Goal: Information Seeking & Learning: Learn about a topic

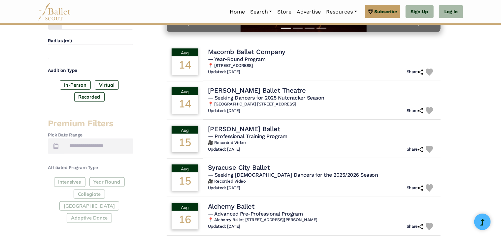
scroll to position [180, 0]
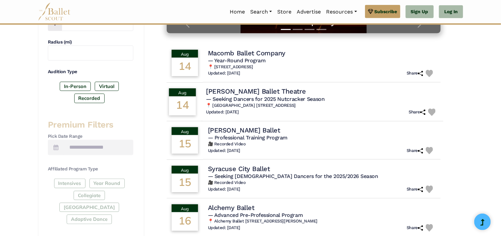
click at [250, 93] on h4 "[PERSON_NAME] Ballet Theatre" at bounding box center [256, 91] width 100 height 9
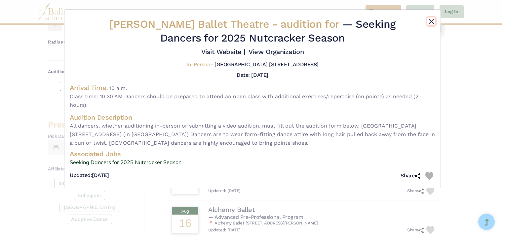
click at [430, 20] on button "Close" at bounding box center [431, 22] width 8 height 8
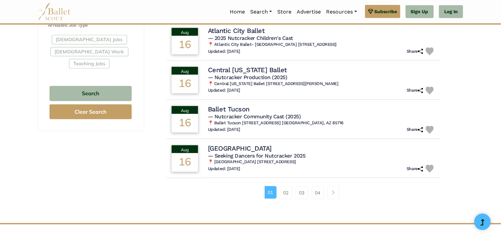
scroll to position [399, 0]
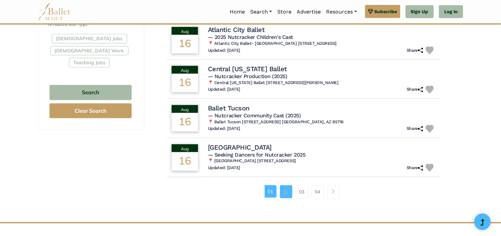
click at [282, 192] on link "02" at bounding box center [286, 192] width 13 height 13
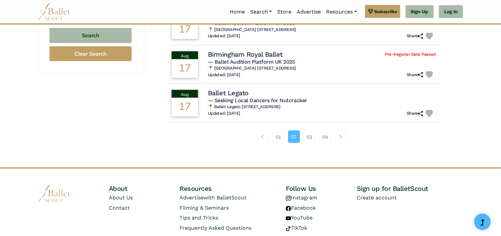
scroll to position [464, 0]
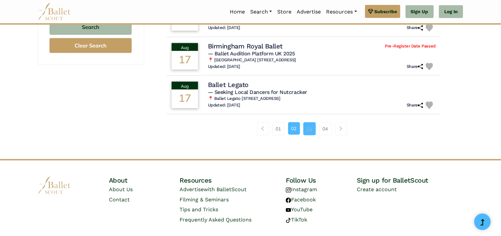
click at [310, 130] on link "03" at bounding box center [310, 129] width 13 height 13
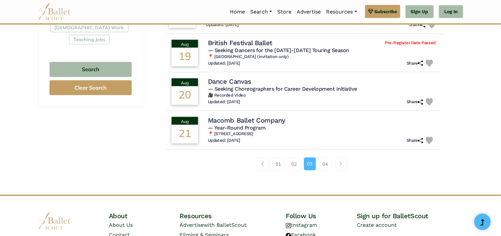
scroll to position [433, 0]
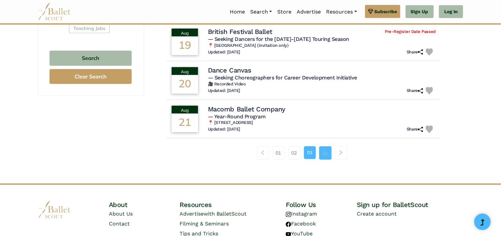
click at [326, 152] on link "04" at bounding box center [325, 153] width 13 height 13
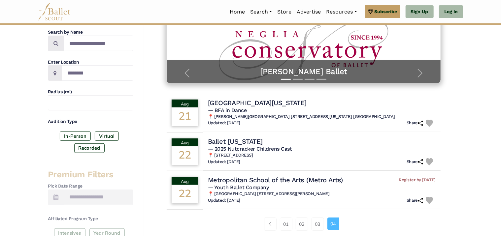
scroll to position [131, 0]
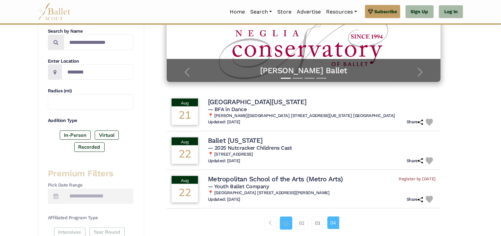
click at [289, 220] on link "01" at bounding box center [286, 223] width 13 height 13
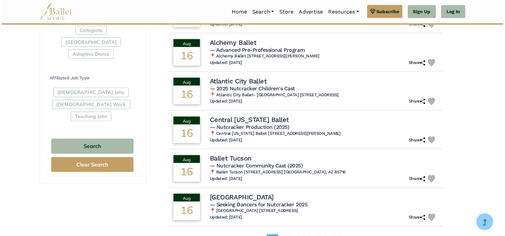
scroll to position [390, 0]
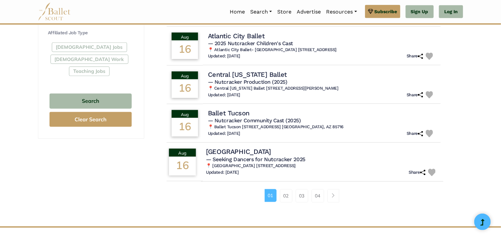
click at [271, 151] on h4 "[GEOGRAPHIC_DATA]" at bounding box center [238, 152] width 65 height 9
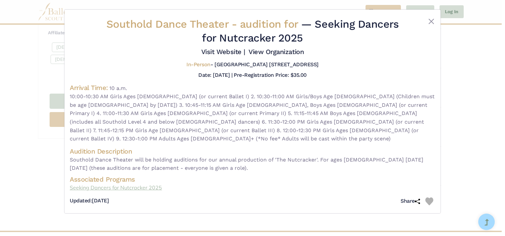
click at [115, 184] on link "Seeking Dancers for Nutcracker 2025" at bounding box center [252, 188] width 365 height 9
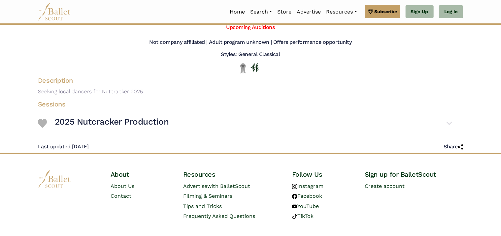
scroll to position [71, 0]
